Goal: Task Accomplishment & Management: Manage account settings

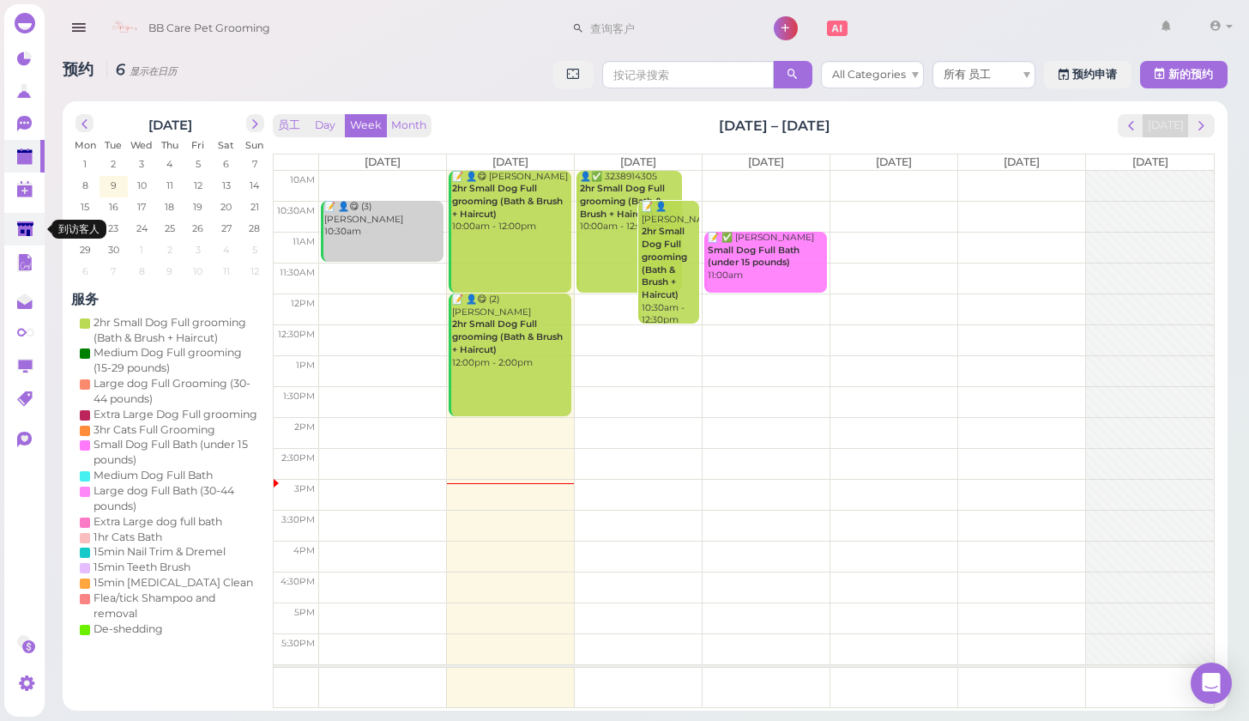
click at [27, 226] on polygon at bounding box center [25, 228] width 16 height 15
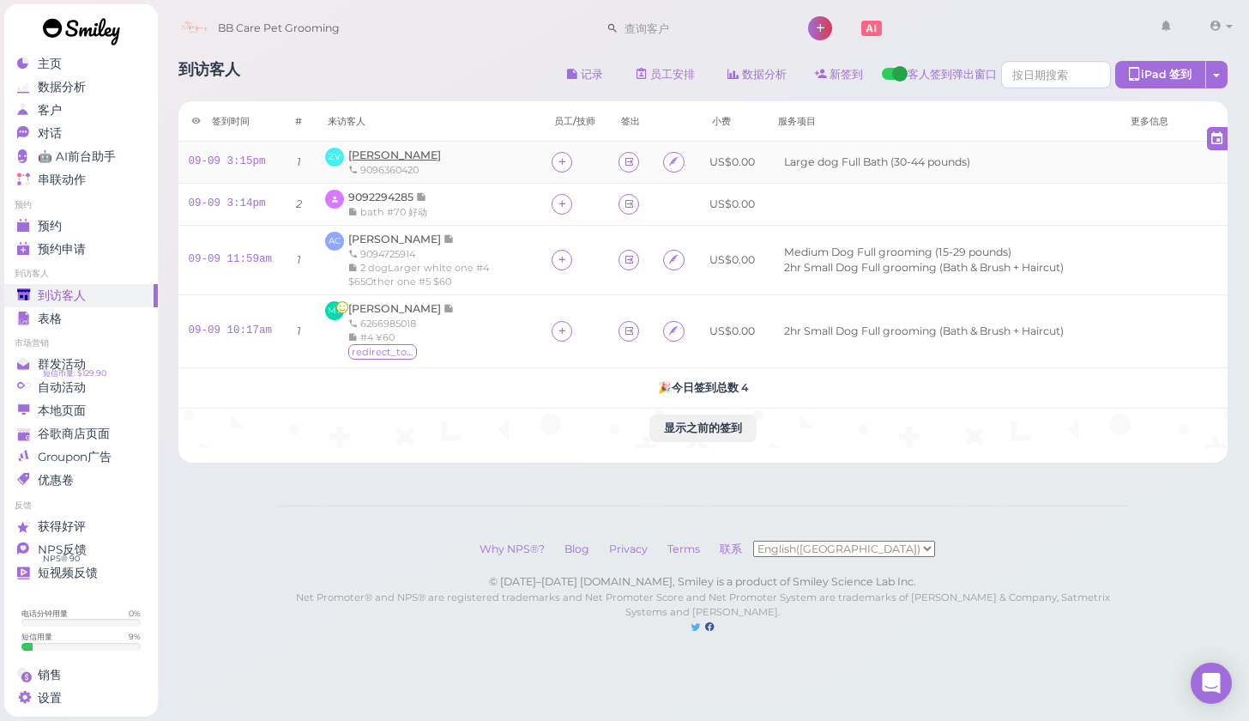
click at [372, 156] on span "[PERSON_NAME]" at bounding box center [394, 154] width 93 height 13
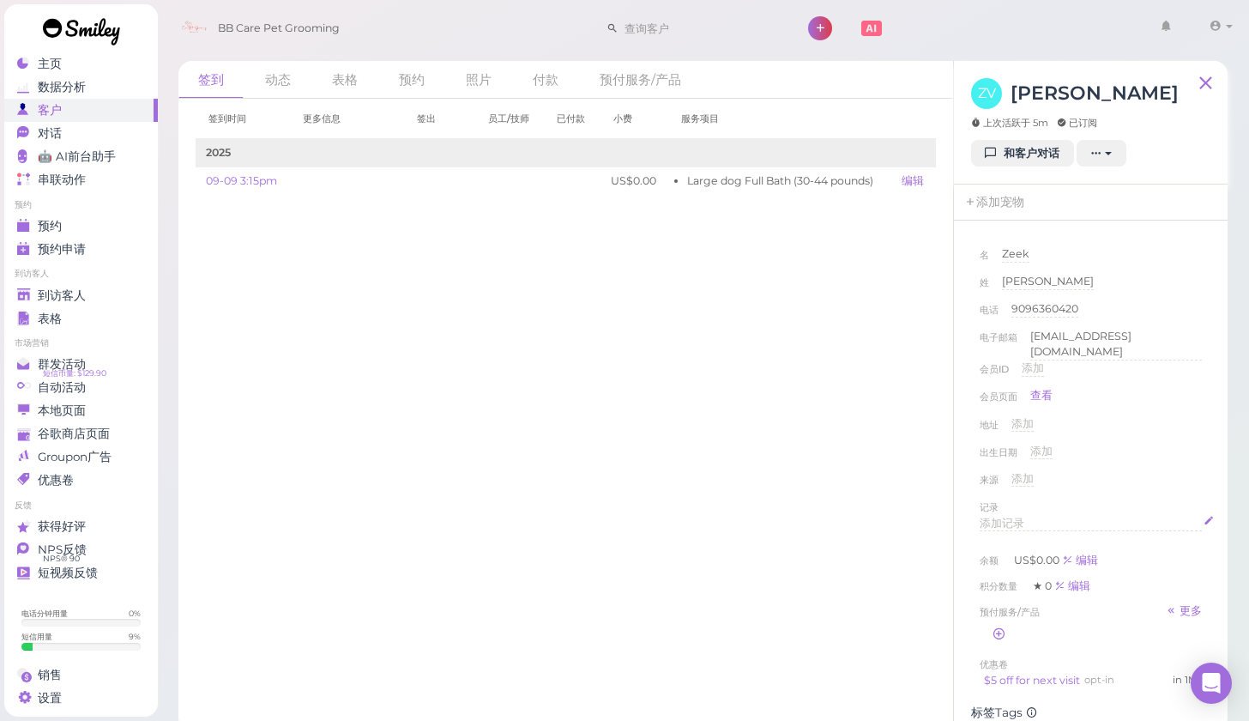
click at [1012, 516] on span "添加记录" at bounding box center [1002, 522] width 45 height 13
click at [1137, 471] on div "来源 添加" at bounding box center [1091, 484] width 222 height 27
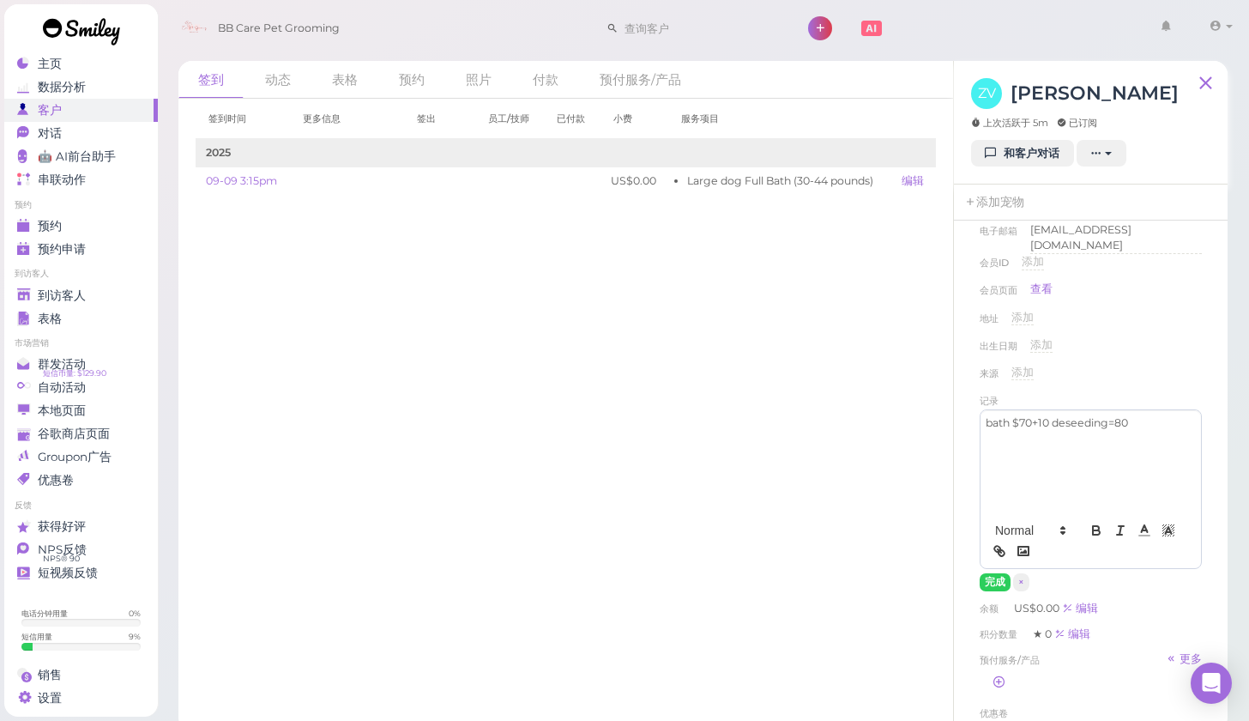
scroll to position [111, 0]
click at [991, 575] on button "完成" at bounding box center [995, 578] width 31 height 18
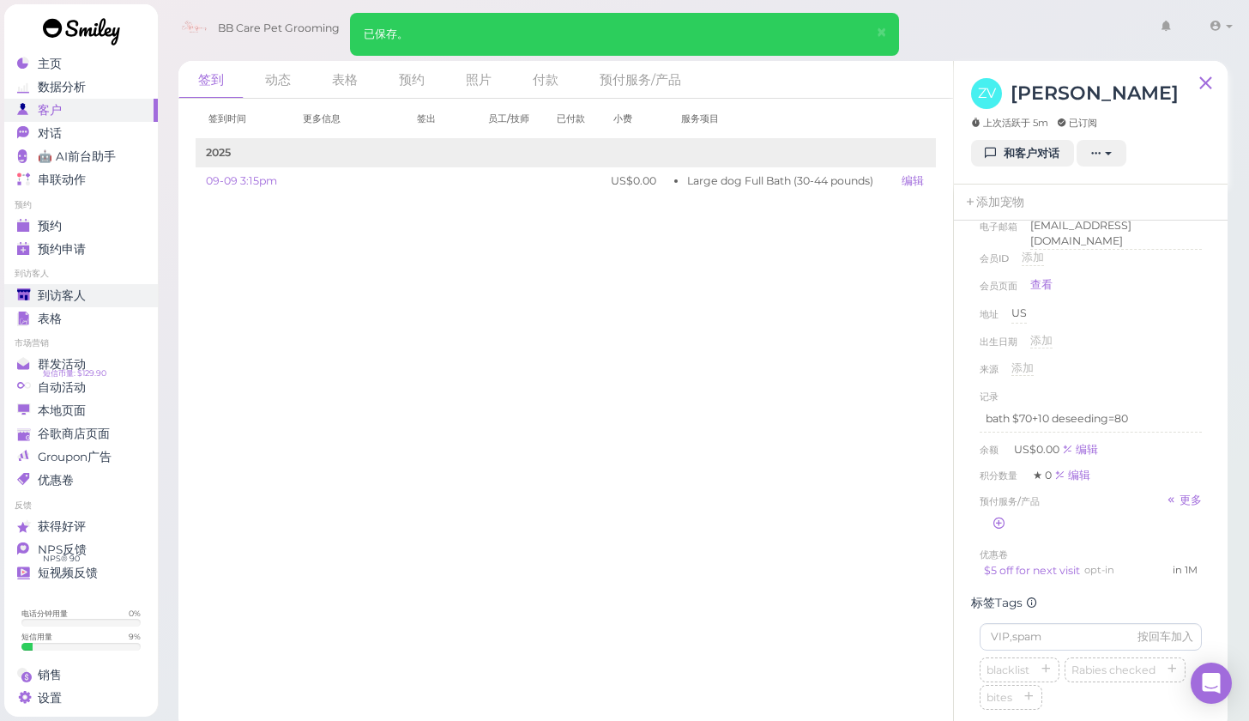
click at [88, 292] on div "到访客人" at bounding box center [79, 295] width 124 height 15
